Goal: Navigation & Orientation: Find specific page/section

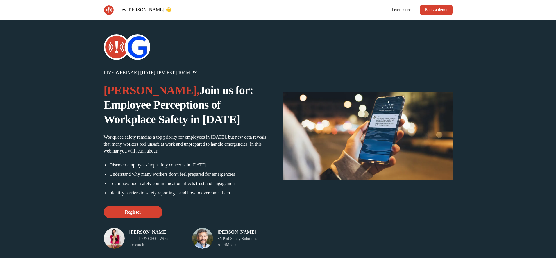
scroll to position [9, 0]
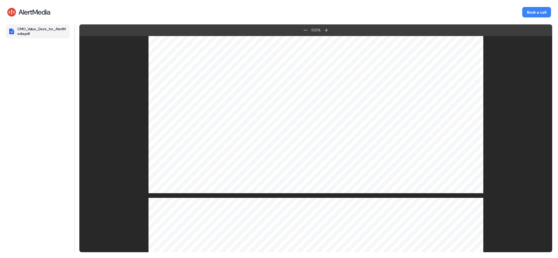
scroll to position [1345, 0]
